Goal: Task Accomplishment & Management: Use online tool/utility

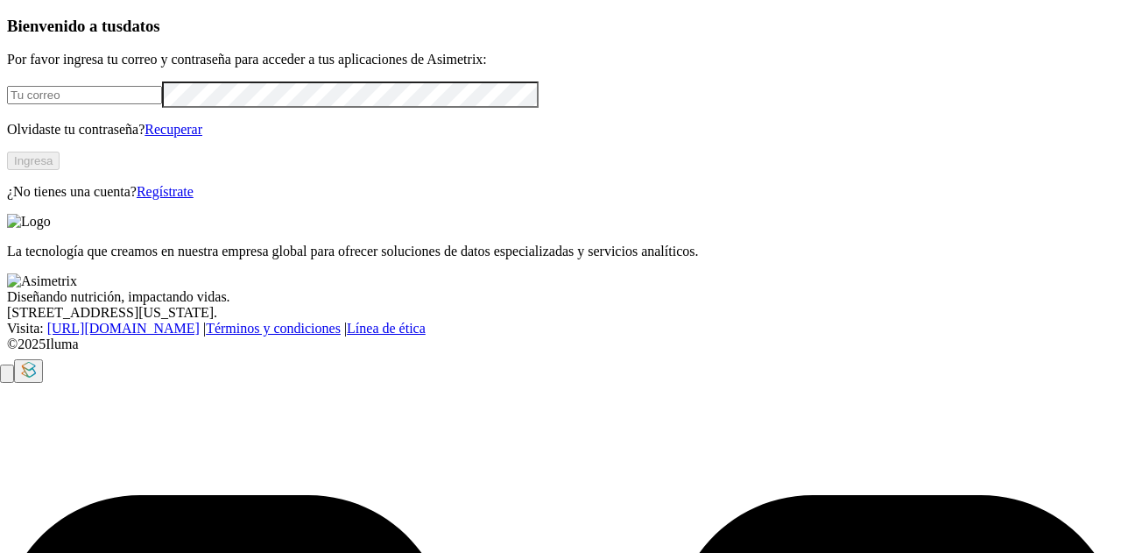
click at [79, 104] on input "email" at bounding box center [84, 95] width 155 height 18
type input "[PERSON_NAME][EMAIL_ADDRESS][PERSON_NAME][DOMAIN_NAME]"
click at [202, 137] on link "Recuperar" at bounding box center [174, 129] width 58 height 15
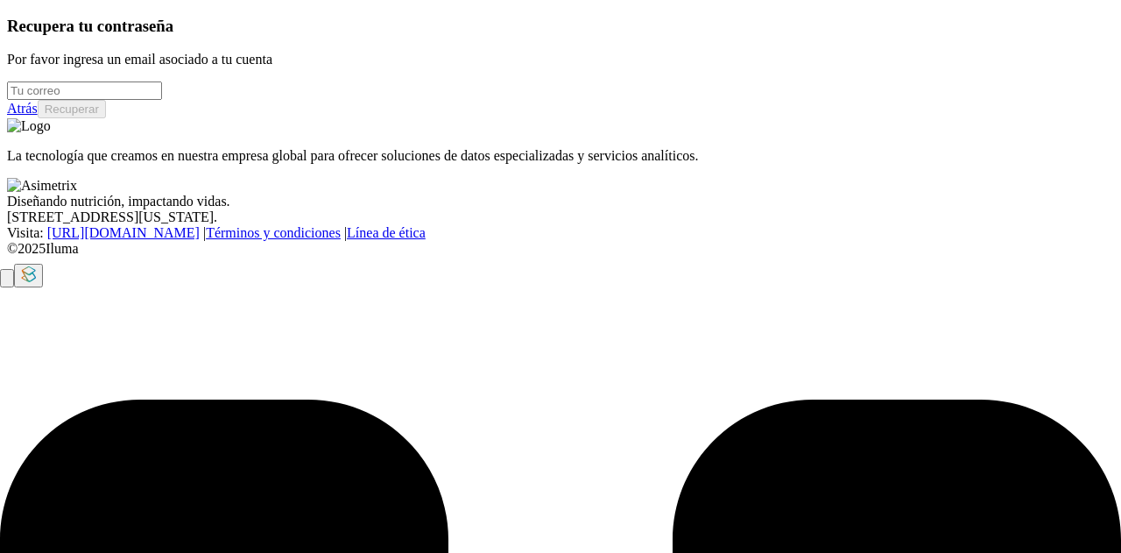
click at [98, 100] on input "email" at bounding box center [84, 90] width 155 height 18
type input "[PERSON_NAME][EMAIL_ADDRESS][PERSON_NAME][DOMAIN_NAME]"
click at [106, 118] on button "Recuperar" at bounding box center [72, 109] width 68 height 18
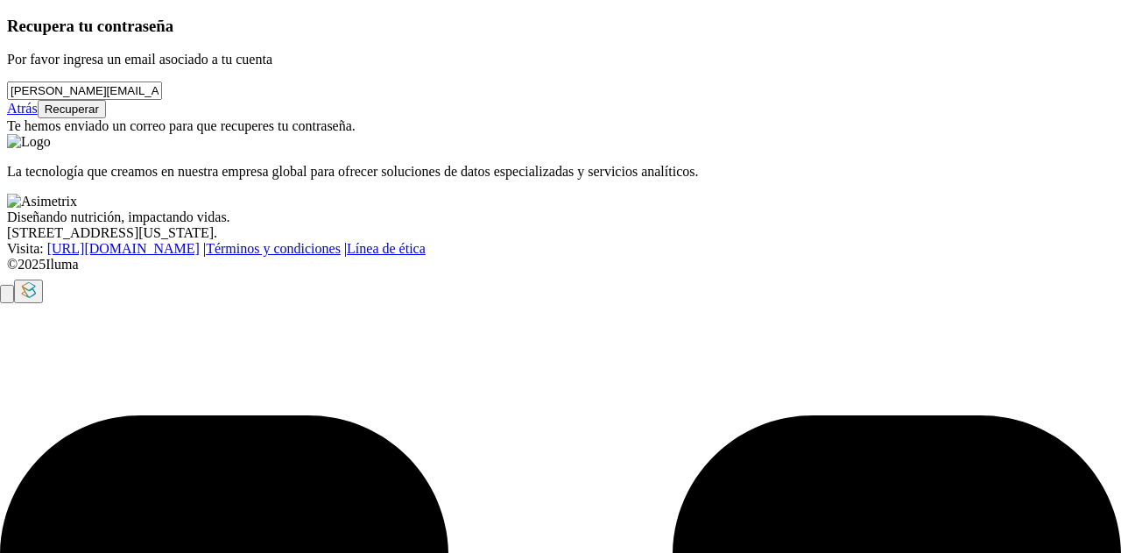
click at [106, 118] on button "Recuperar" at bounding box center [72, 109] width 68 height 18
click at [38, 116] on link "Atrás" at bounding box center [22, 108] width 31 height 15
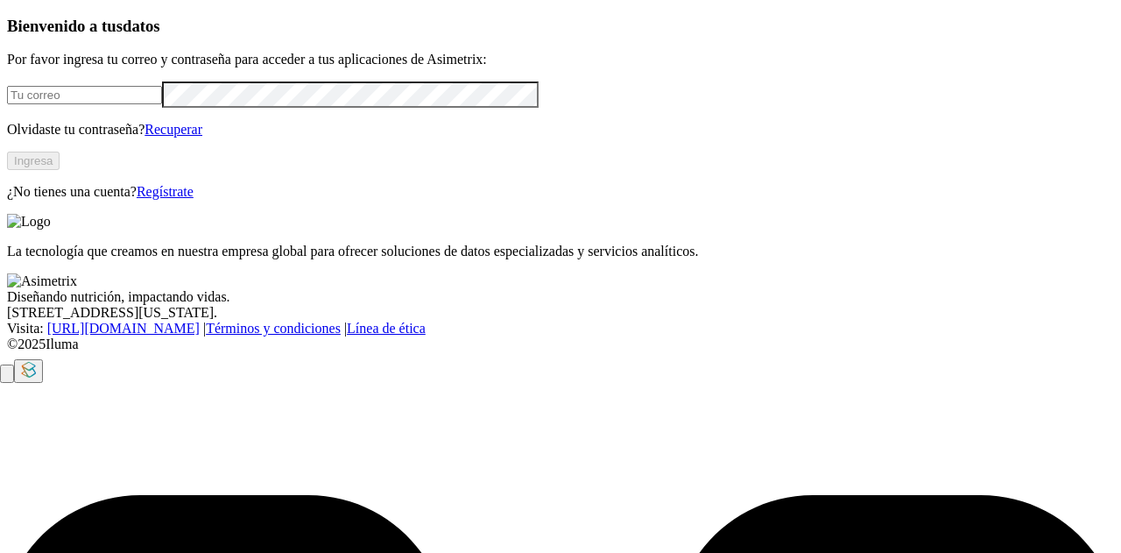
click at [119, 104] on input "email" at bounding box center [84, 95] width 155 height 18
type input "[PERSON_NAME][EMAIL_ADDRESS][PERSON_NAME][DOMAIN_NAME]"
click at [110, 107] on form "[PERSON_NAME][EMAIL_ADDRESS][PERSON_NAME][DOMAIN_NAME]" at bounding box center [560, 93] width 1107 height 25
click at [60, 170] on button "Ingresa" at bounding box center [33, 161] width 53 height 18
